Goal: Task Accomplishment & Management: Complete application form

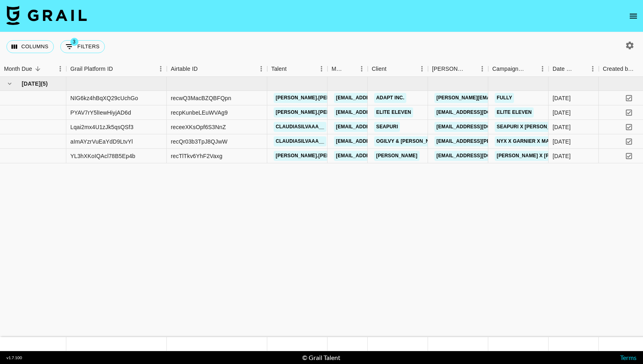
click at [636, 16] on icon "open drawer" at bounding box center [633, 16] width 7 height 5
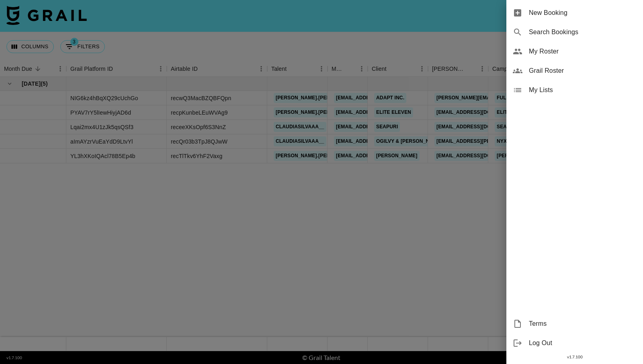
click at [561, 18] on div "New Booking" at bounding box center [575, 12] width 137 height 19
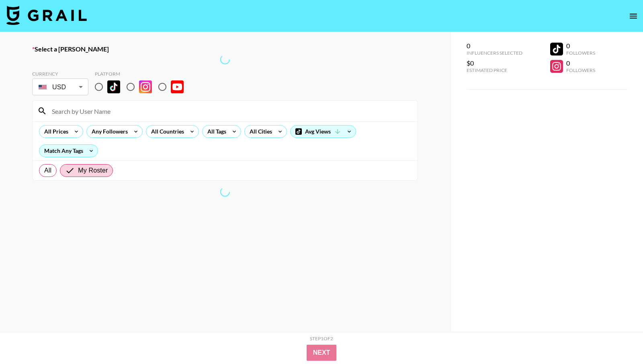
click at [131, 86] on input "radio" at bounding box center [130, 86] width 17 height 17
radio input "true"
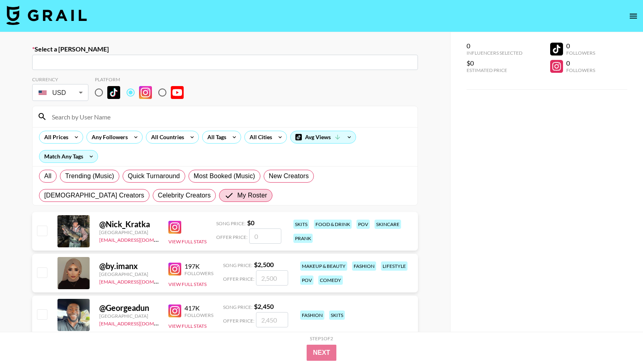
click at [76, 68] on div "​" at bounding box center [225, 62] width 386 height 15
click at [99, 60] on input "text" at bounding box center [225, 62] width 376 height 9
click at [86, 62] on input "text" at bounding box center [225, 62] width 376 height 9
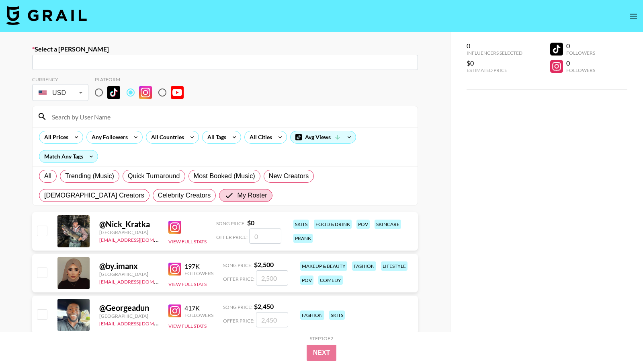
click at [86, 62] on input "text" at bounding box center [225, 62] width 376 height 9
click at [94, 59] on input "text" at bounding box center [225, 62] width 376 height 9
click at [86, 62] on input "text" at bounding box center [225, 62] width 376 height 9
click at [64, 63] on input "text" at bounding box center [225, 62] width 376 height 9
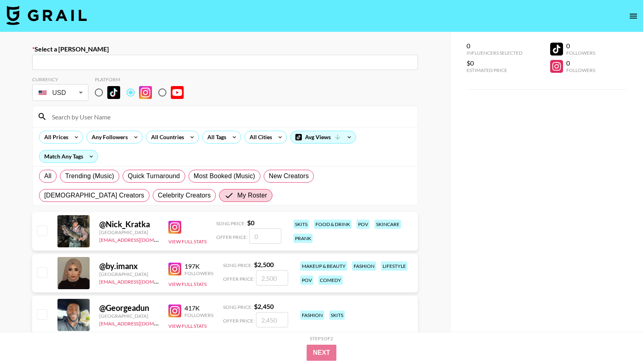
click at [64, 63] on input "text" at bounding box center [225, 62] width 376 height 9
click at [98, 62] on input "text" at bounding box center [225, 62] width 376 height 9
type input "ale"
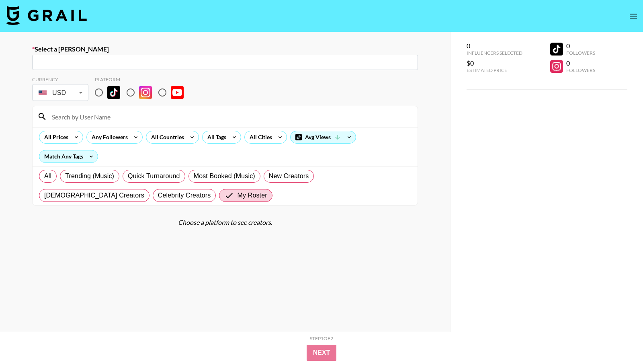
click at [122, 64] on input "text" at bounding box center [225, 62] width 376 height 9
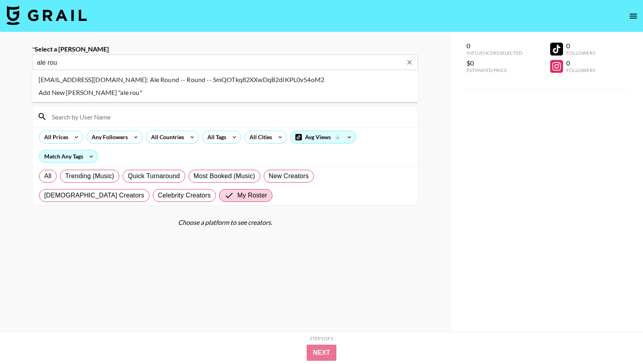
click at [122, 82] on li "ale@thisisround.co.uk: Ale Round -- Round -- SmQOTkq82XXwDqB2dIKPL0v54oM2" at bounding box center [225, 79] width 386 height 13
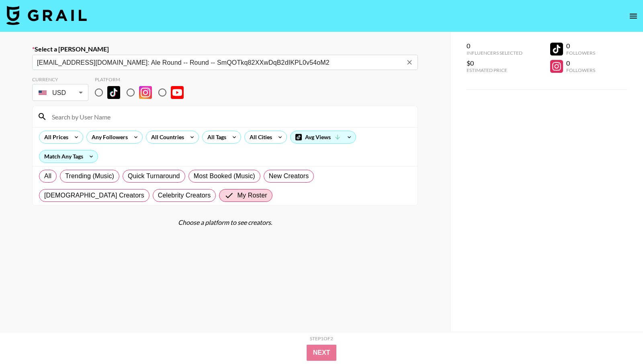
type input "ale@thisisround.co.uk: Ale Round -- Round -- SmQOTkq82XXwDqB2dIKPL0v54oM2"
click at [130, 93] on input "radio" at bounding box center [130, 92] width 17 height 17
radio input "true"
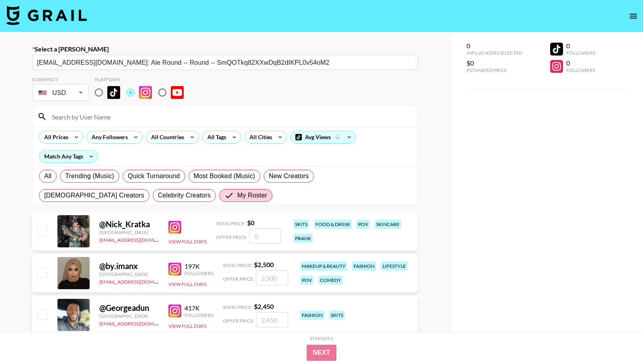
click at [120, 125] on div at bounding box center [225, 116] width 385 height 21
click at [113, 119] on input at bounding box center [230, 116] width 366 height 13
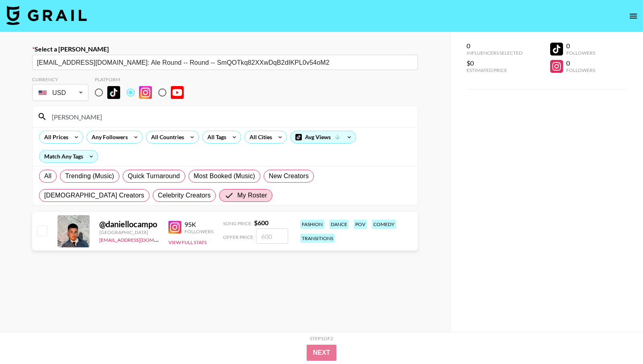
type input "dani"
click at [274, 232] on input "number" at bounding box center [272, 235] width 32 height 15
type input "1"
checkbox input "true"
type input "1000"
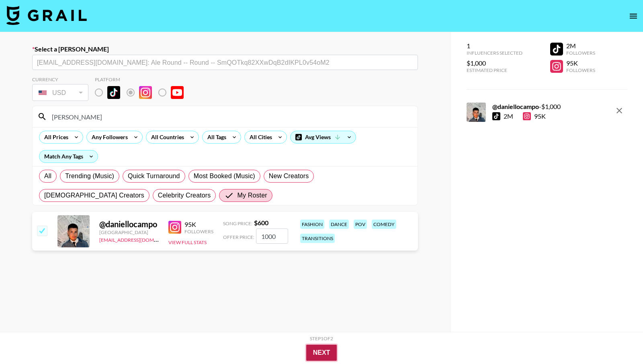
click at [331, 353] on button "Next" at bounding box center [321, 353] width 31 height 16
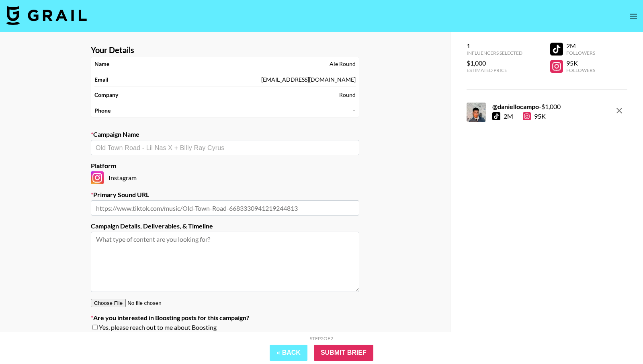
click at [231, 151] on input "text" at bounding box center [225, 147] width 259 height 9
click at [218, 162] on li "Latino Vibes Hits Playlist" at bounding box center [225, 165] width 269 height 13
type input "Latino Vibes Hits Playlist"
type input "https://www.tiktok.com/music/La-Plena-W-Sound-05-7473566856805976065"
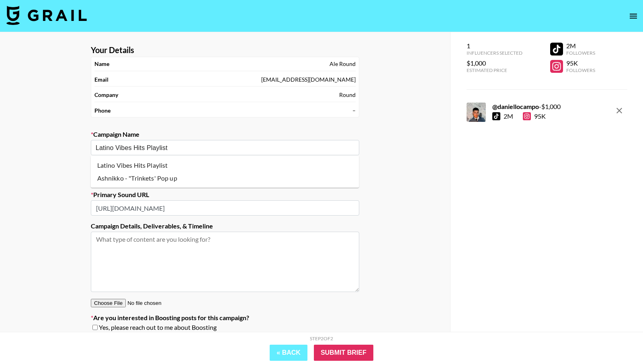
type textarea "TikTok -- TikTok -- 1x TT video + 2 months boosting 1x IG story"
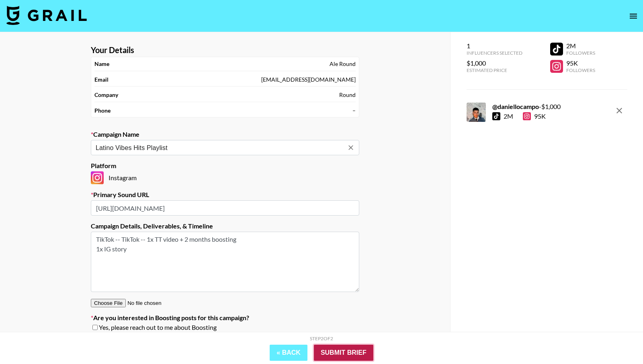
click at [336, 352] on input "Submit Brief" at bounding box center [344, 353] width 60 height 16
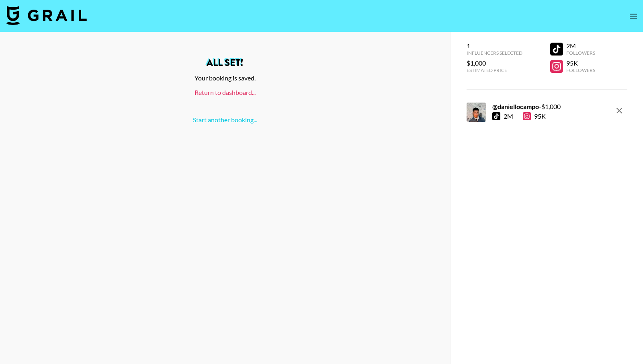
click at [243, 92] on link "Return to dashboard..." at bounding box center [225, 92] width 61 height 8
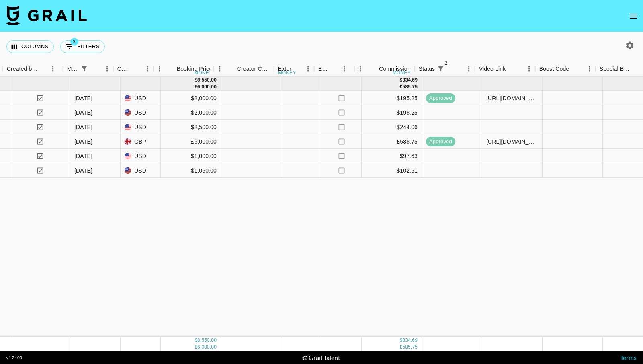
scroll to position [0, 628]
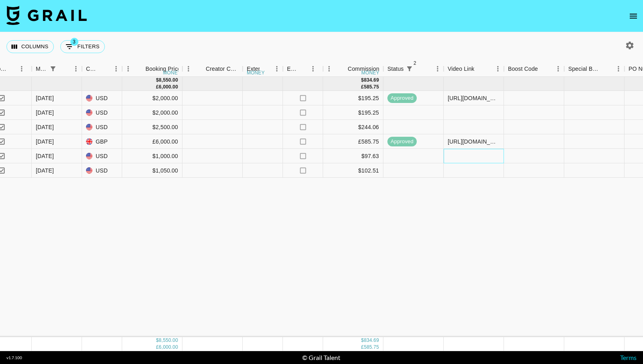
click at [466, 152] on div at bounding box center [474, 156] width 60 height 14
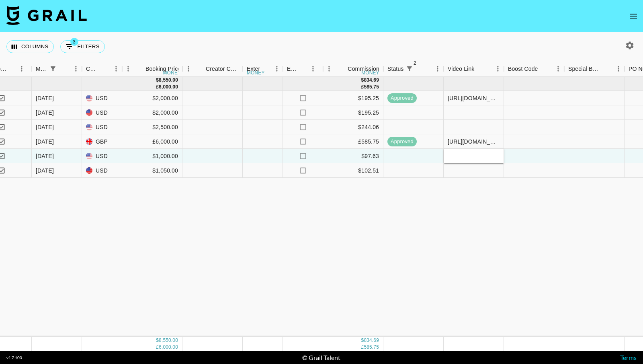
type input "[URL][DOMAIN_NAME]"
click at [506, 158] on div at bounding box center [534, 156] width 60 height 14
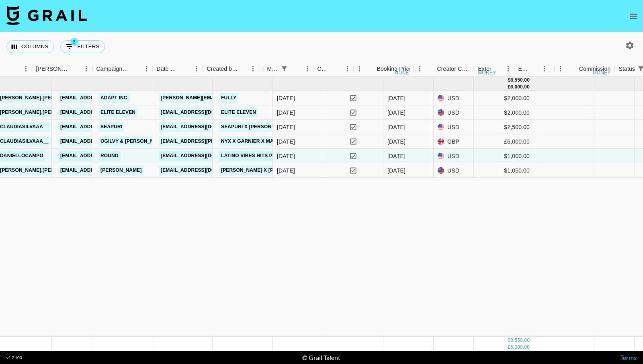
scroll to position [0, 404]
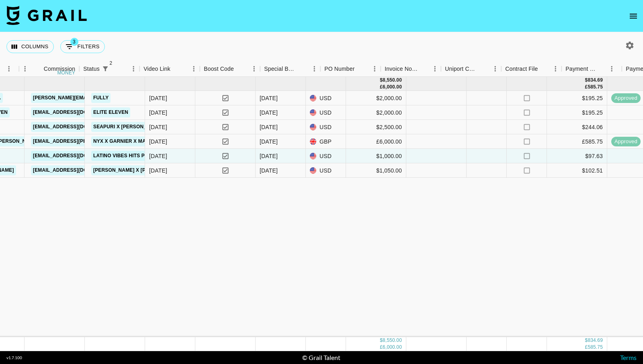
scroll to position [0, 932]
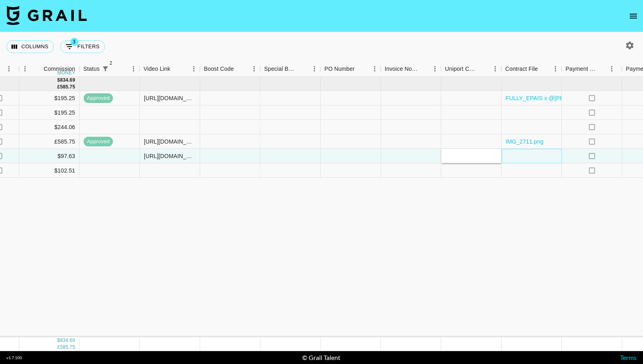
click at [517, 158] on div at bounding box center [532, 156] width 60 height 14
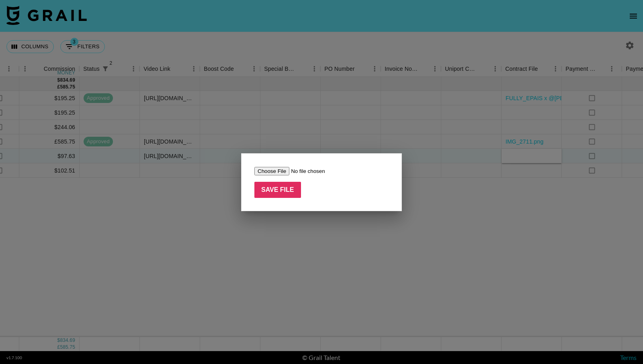
click at [268, 172] on input "file" at bounding box center [306, 171] width 102 height 8
click at [271, 170] on input "file" at bounding box center [306, 171] width 102 height 8
click at [314, 253] on div at bounding box center [321, 182] width 643 height 364
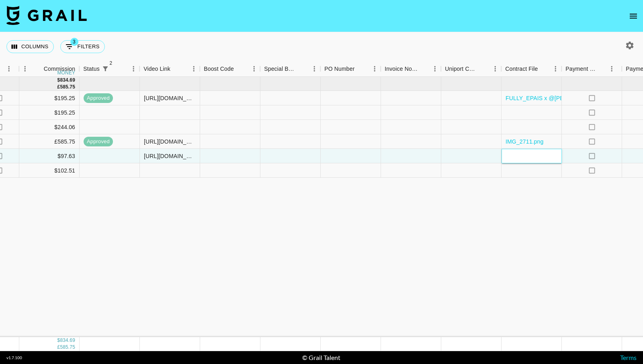
click at [513, 154] on div at bounding box center [532, 156] width 60 height 14
click at [511, 157] on div at bounding box center [532, 156] width 60 height 14
click at [484, 158] on div at bounding box center [471, 156] width 60 height 14
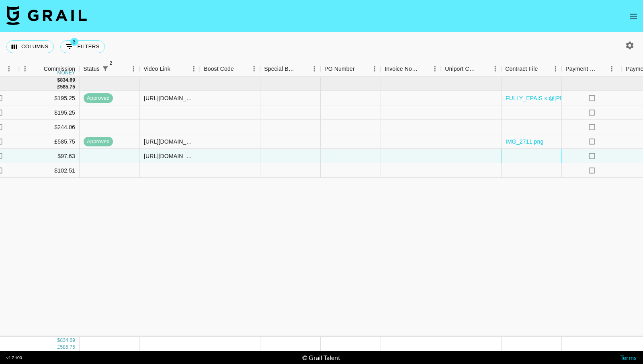
click at [526, 159] on div at bounding box center [532, 156] width 60 height 14
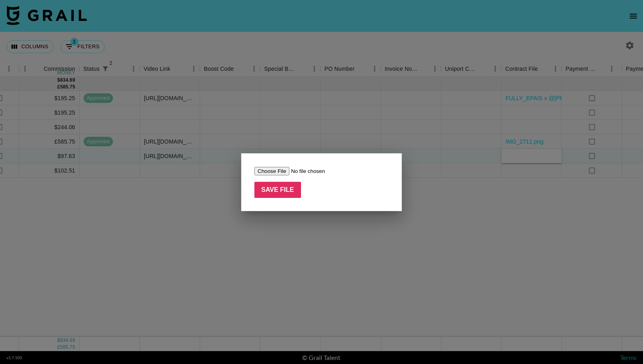
click at [271, 174] on input "file" at bounding box center [306, 171] width 102 height 8
click at [286, 241] on div at bounding box center [321, 182] width 643 height 364
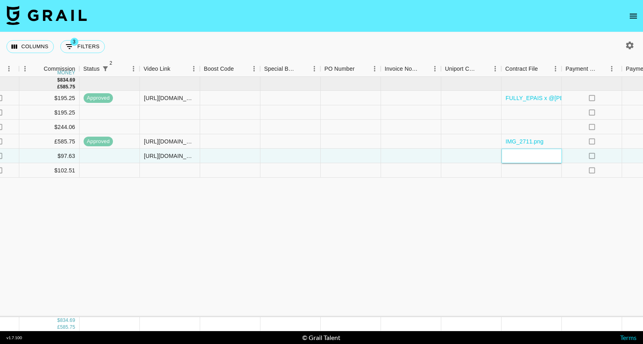
click at [521, 158] on div at bounding box center [532, 156] width 60 height 14
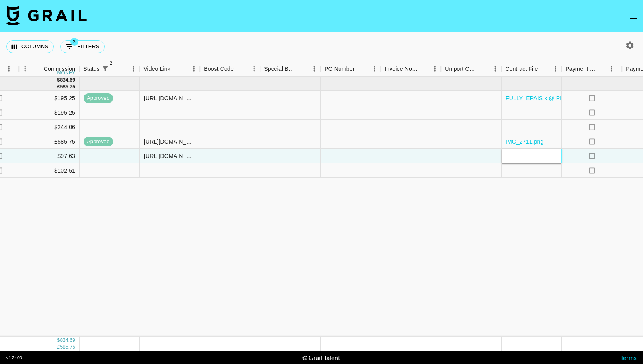
click at [515, 160] on div at bounding box center [532, 156] width 60 height 14
click at [517, 174] on div at bounding box center [532, 170] width 60 height 14
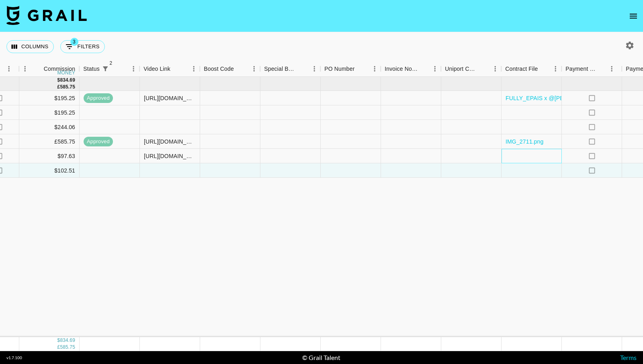
click at [515, 155] on div at bounding box center [532, 156] width 60 height 14
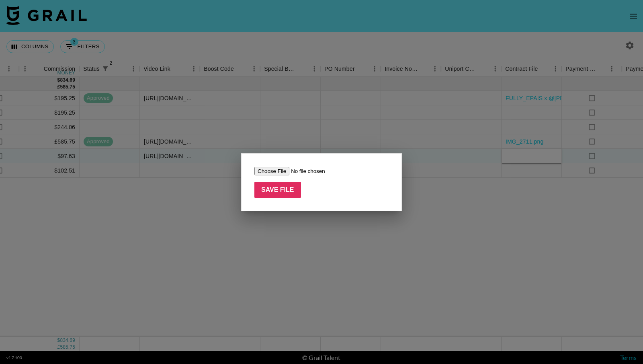
click at [274, 169] on input "file" at bounding box center [306, 171] width 102 height 8
type input "C:\fakepath\Screenshot [DATE] 17.40.54.png"
click at [273, 190] on input "Save File" at bounding box center [278, 190] width 47 height 16
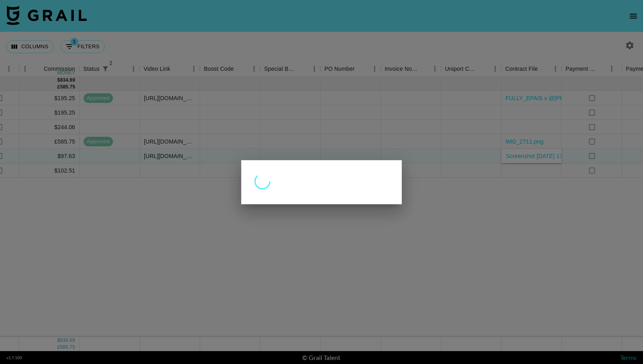
click at [605, 156] on div at bounding box center [321, 182] width 643 height 364
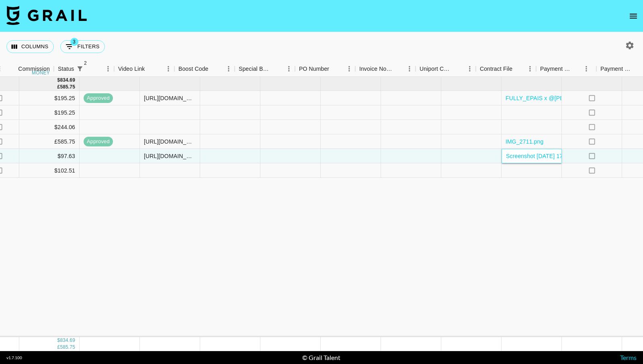
scroll to position [0, 1063]
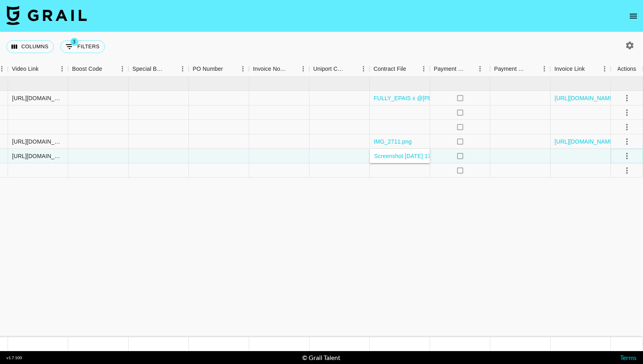
click at [628, 156] on icon "select merge strategy" at bounding box center [627, 156] width 10 height 10
click at [613, 230] on div "Approve" at bounding box center [609, 231] width 25 height 10
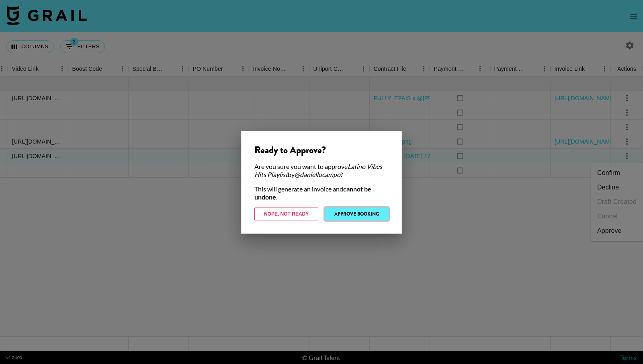
click at [363, 212] on button "Approve Booking" at bounding box center [357, 213] width 64 height 13
